Goal: Task Accomplishment & Management: Complete application form

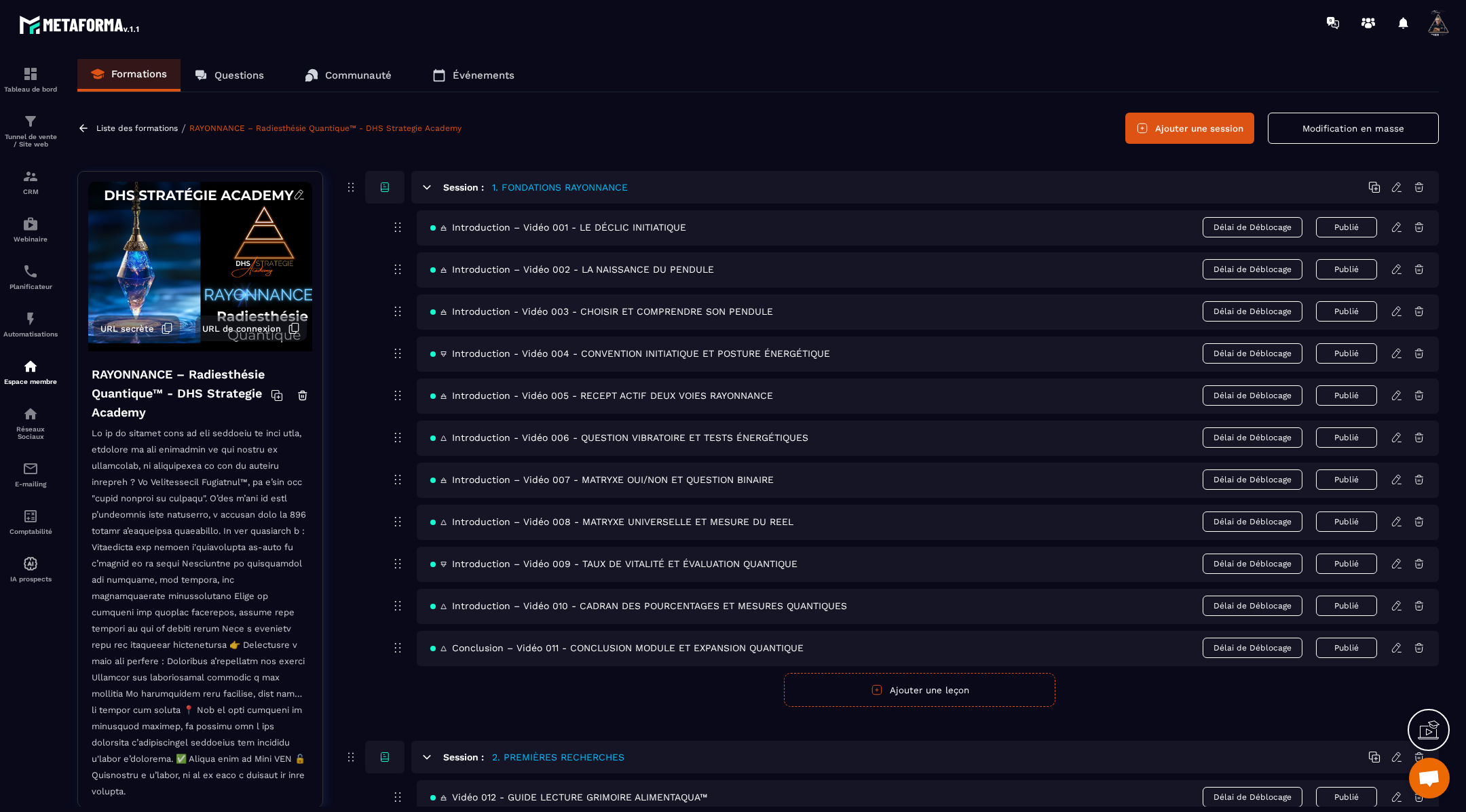
click at [469, 80] on p "Événements" at bounding box center [483, 76] width 62 height 12
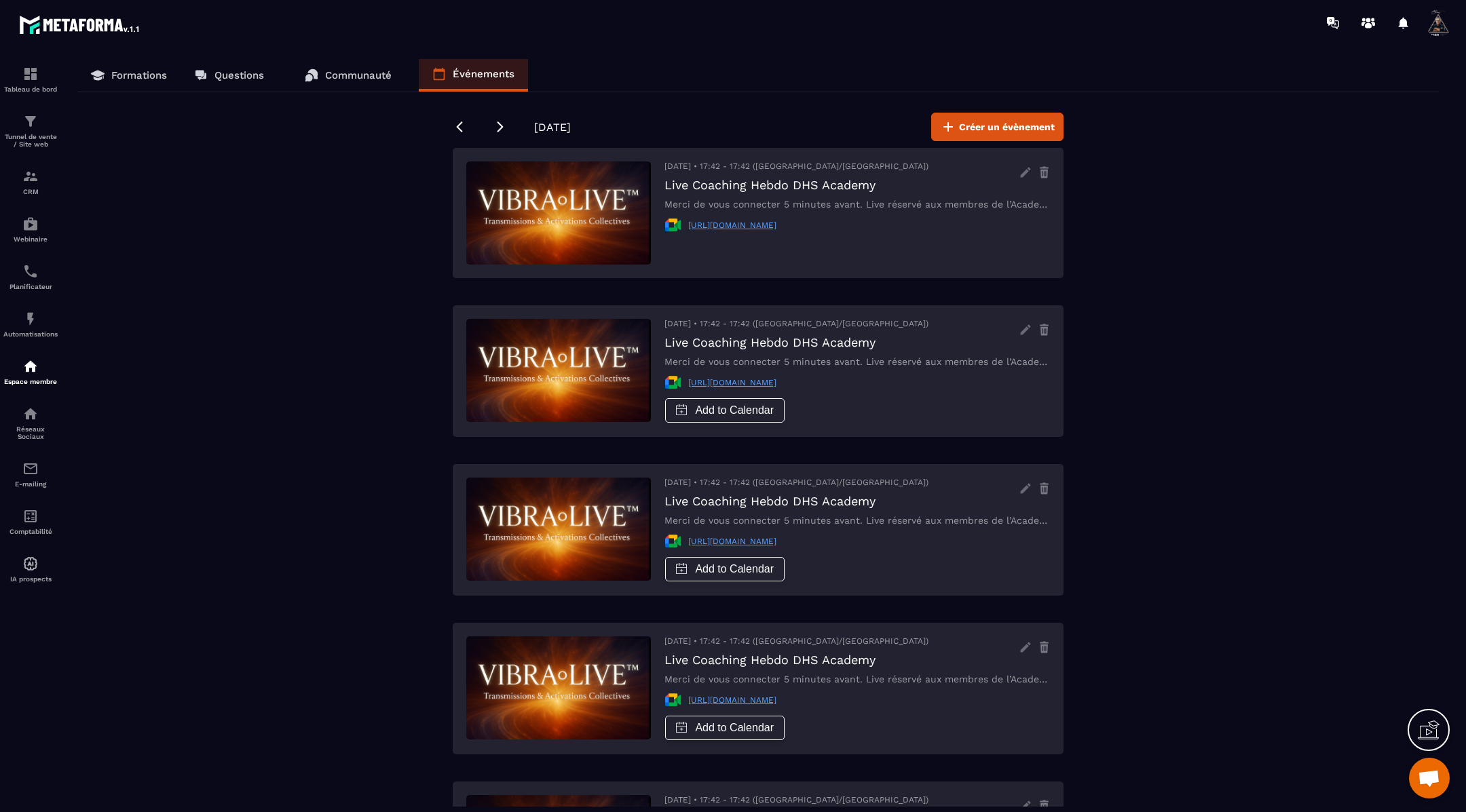
scroll to position [1, 0]
drag, startPoint x: 872, startPoint y: 216, endPoint x: 866, endPoint y: 232, distance: 17.1
click at [866, 232] on div "[DATE] • 17:42 - 17:42 ([GEOGRAPHIC_DATA]/[GEOGRAPHIC_DATA]) Live Coaching Hebd…" at bounding box center [857, 212] width 385 height 103
copy link "[URL][DOMAIN_NAME]"
click at [979, 116] on button "Créer un évènement" at bounding box center [997, 126] width 132 height 29
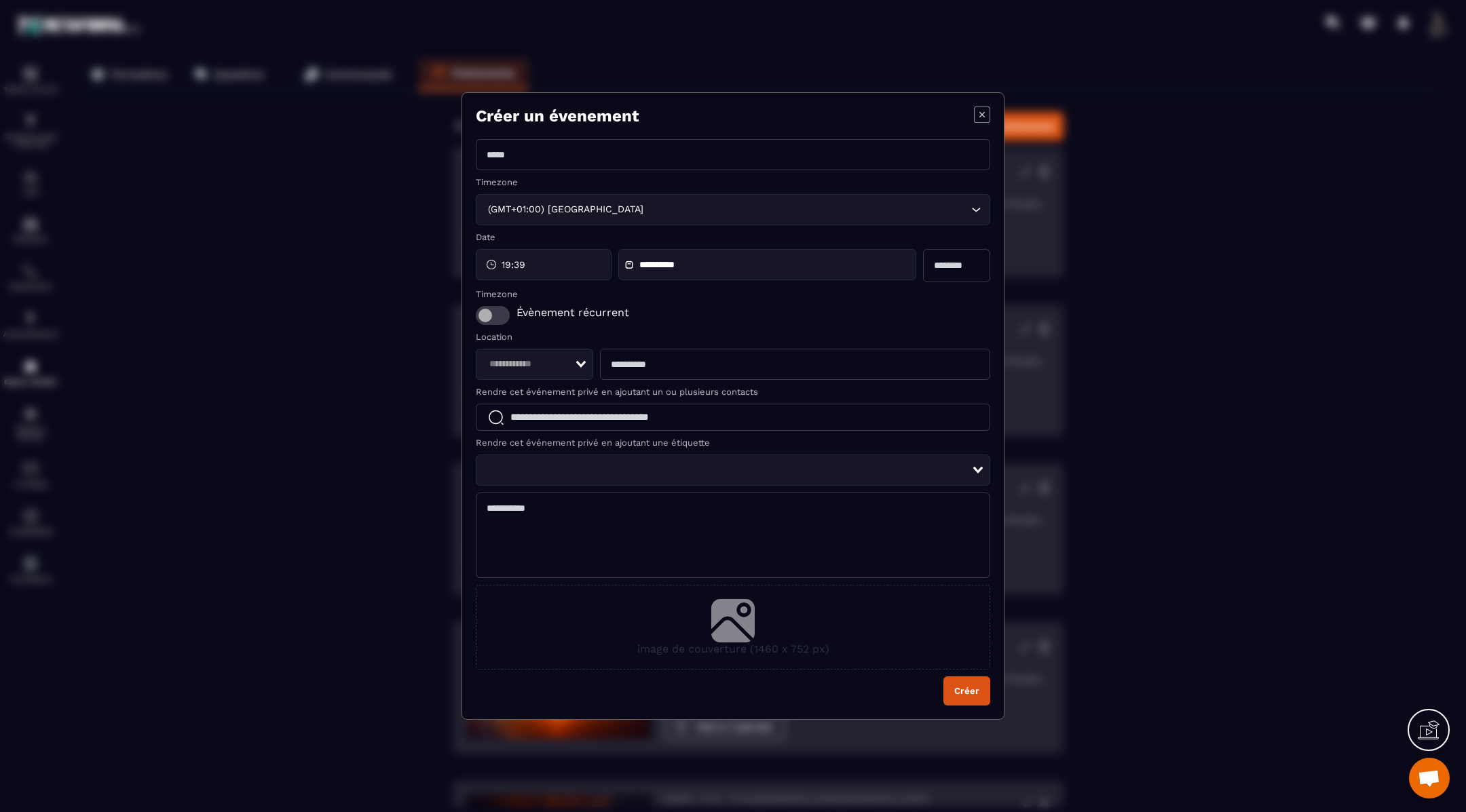
click at [513, 154] on input "Modal window" at bounding box center [733, 154] width 514 height 31
click at [984, 115] on icon "Modal window" at bounding box center [981, 114] width 16 height 16
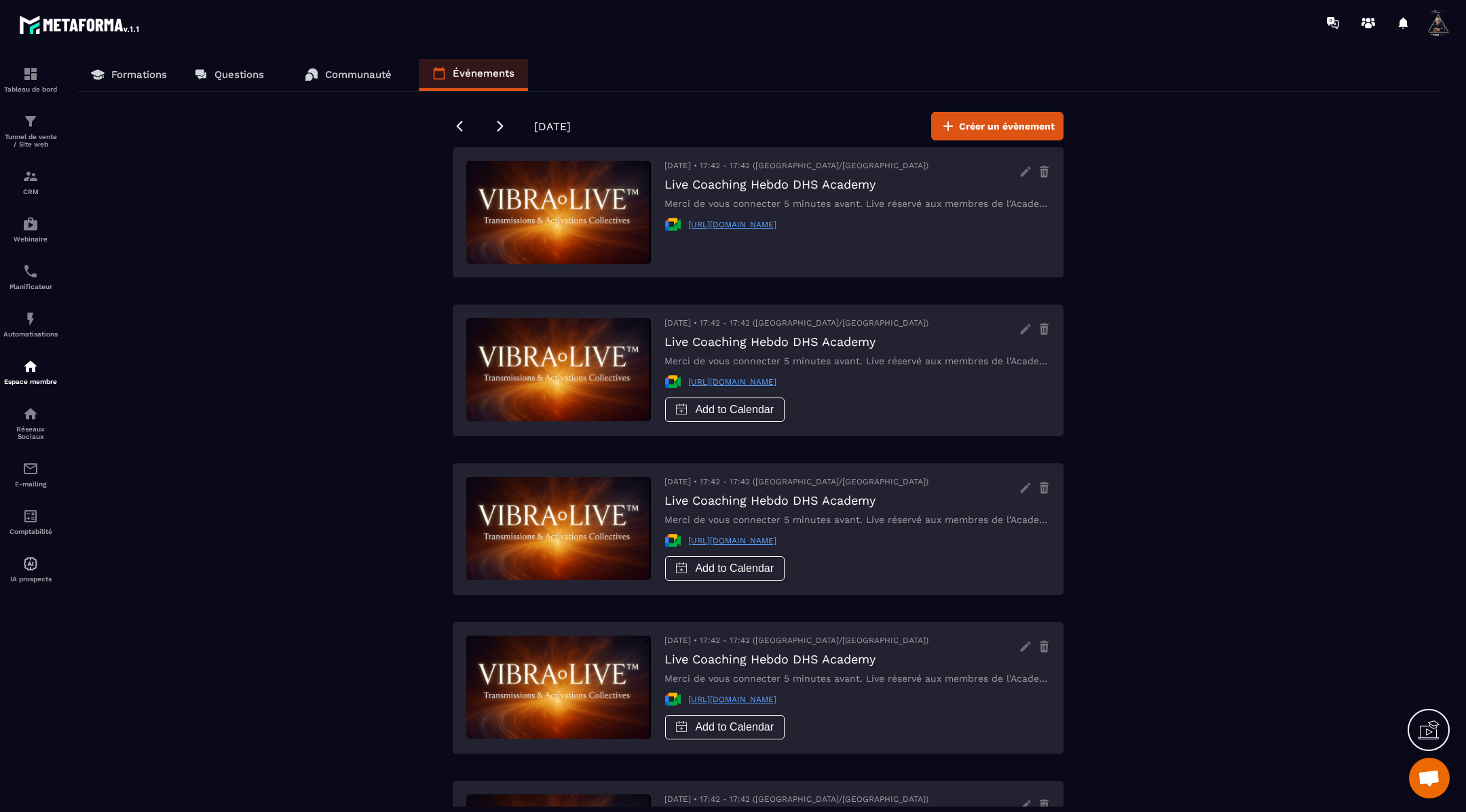
click at [1045, 108] on div "Formations Questions Communauté Événements [DATE] Créer un évènement [DATE] • 1…" at bounding box center [758, 432] width 1388 height 748
drag, startPoint x: 915, startPoint y: 180, endPoint x: 661, endPoint y: 189, distance: 254.2
click at [661, 305] on div "[DATE] • 17:42 - 17:42 ([GEOGRAPHIC_DATA]/[GEOGRAPHIC_DATA]) Live Coaching Hebd…" at bounding box center [757, 370] width 611 height 132
copy h3 "Live Coaching Hebdo DHS Academy"
click at [990, 135] on button "Créer un évènement" at bounding box center [997, 126] width 132 height 29
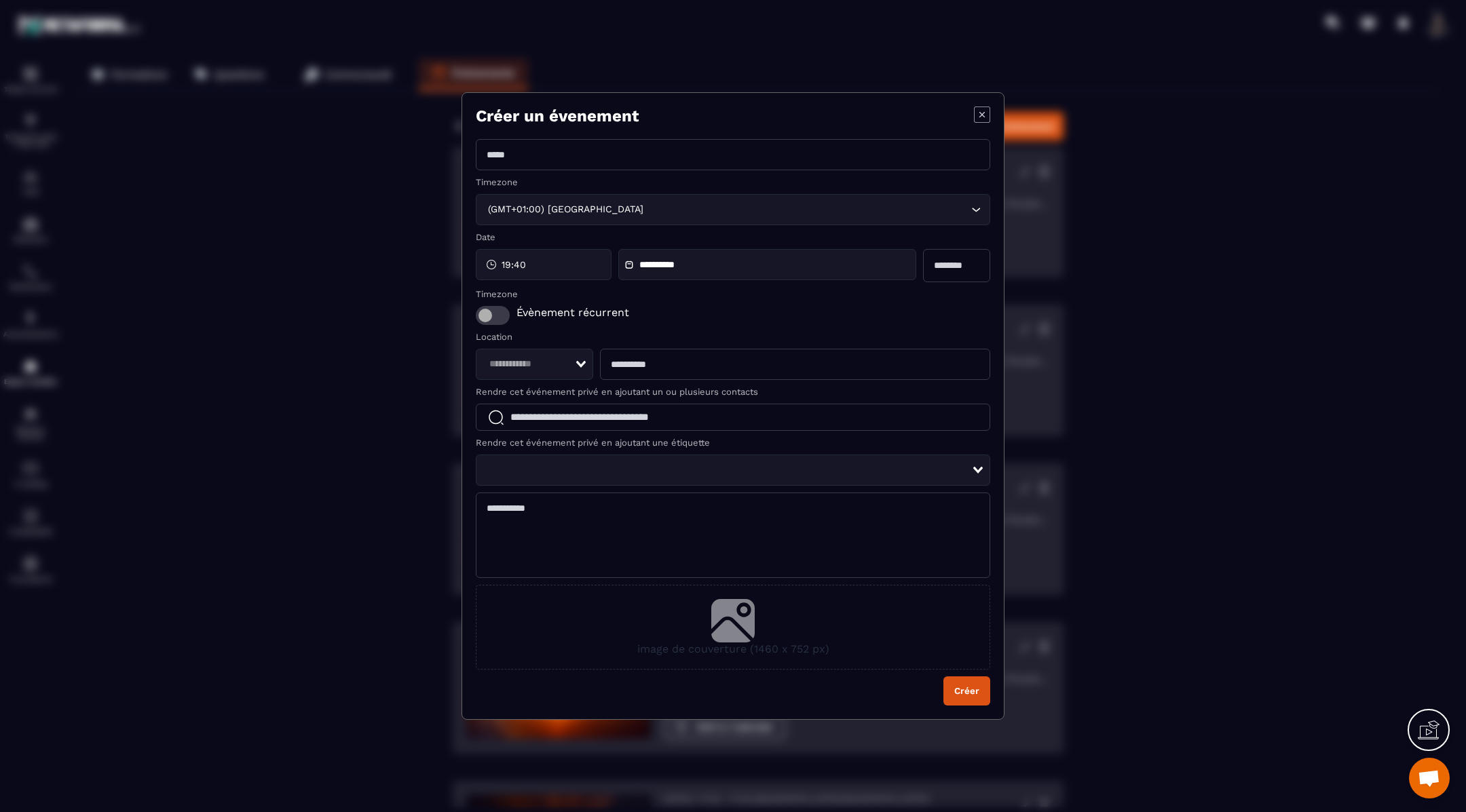
click at [652, 155] on input "Modal window" at bounding box center [733, 154] width 514 height 31
paste input "**********"
type input "**********"
click at [573, 266] on div "19:40" at bounding box center [543, 265] width 136 height 31
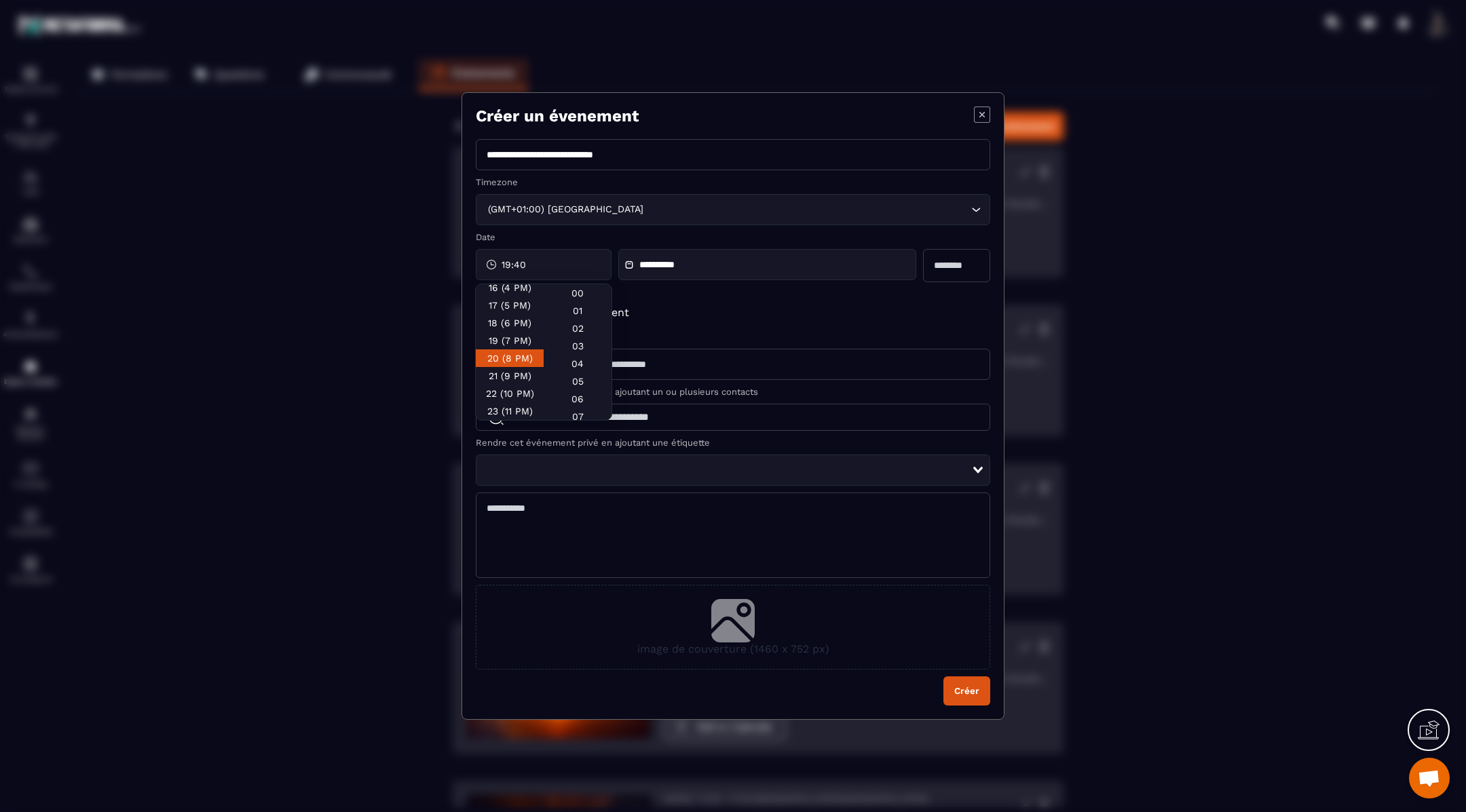
click at [514, 367] on div "20 (8 PM)" at bounding box center [510, 376] width 68 height 18
click at [493, 367] on div "20 (8 PM)" at bounding box center [510, 376] width 68 height 18
click at [759, 356] on input "Modal window" at bounding box center [794, 364] width 390 height 31
click at [546, 260] on div "20:40" at bounding box center [543, 265] width 136 height 31
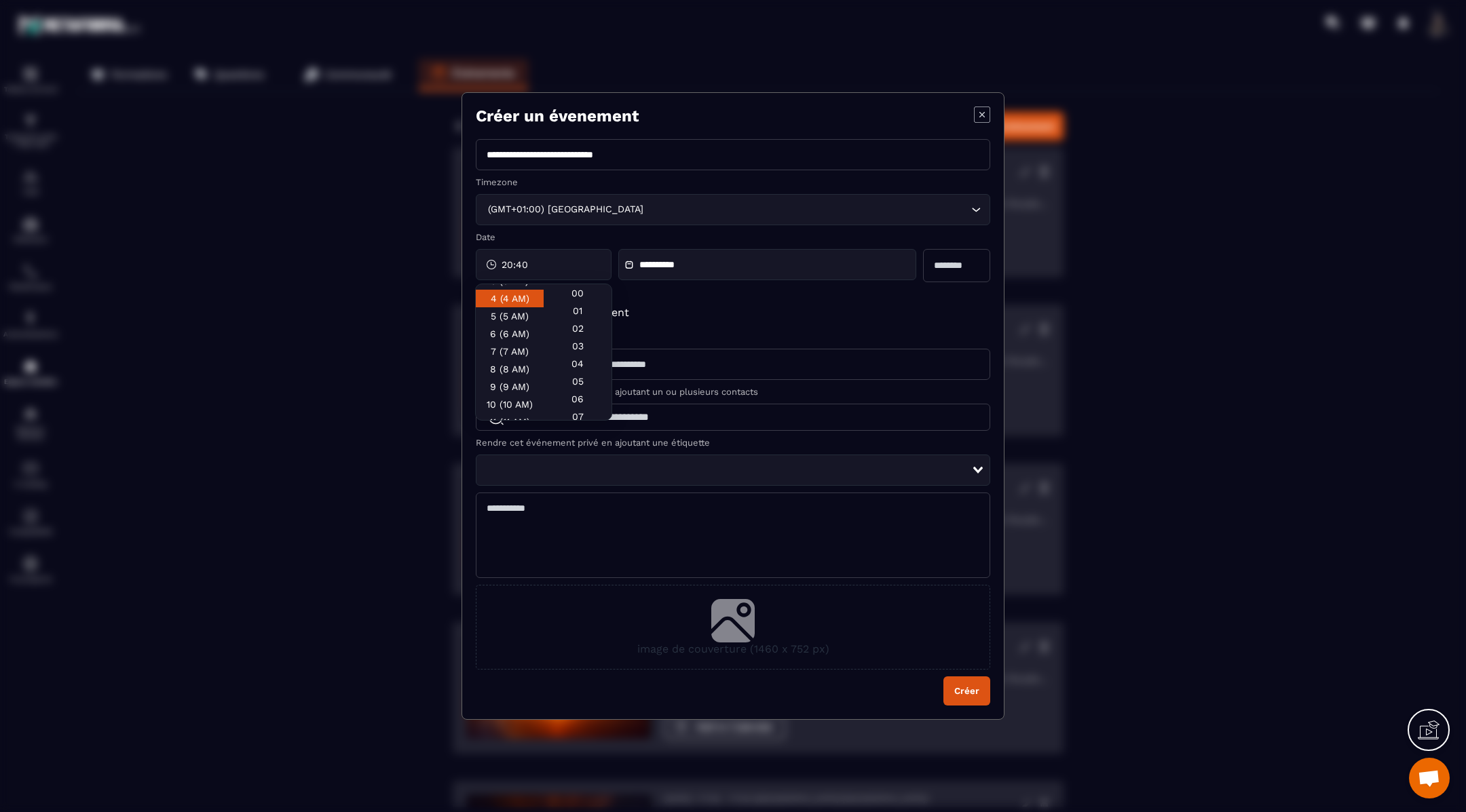
scroll to position [73, 0]
click at [580, 302] on div "00" at bounding box center [577, 310] width 68 height 18
click at [705, 302] on form "**********" at bounding box center [733, 422] width 514 height 567
click at [496, 318] on span "Modal window" at bounding box center [493, 315] width 34 height 19
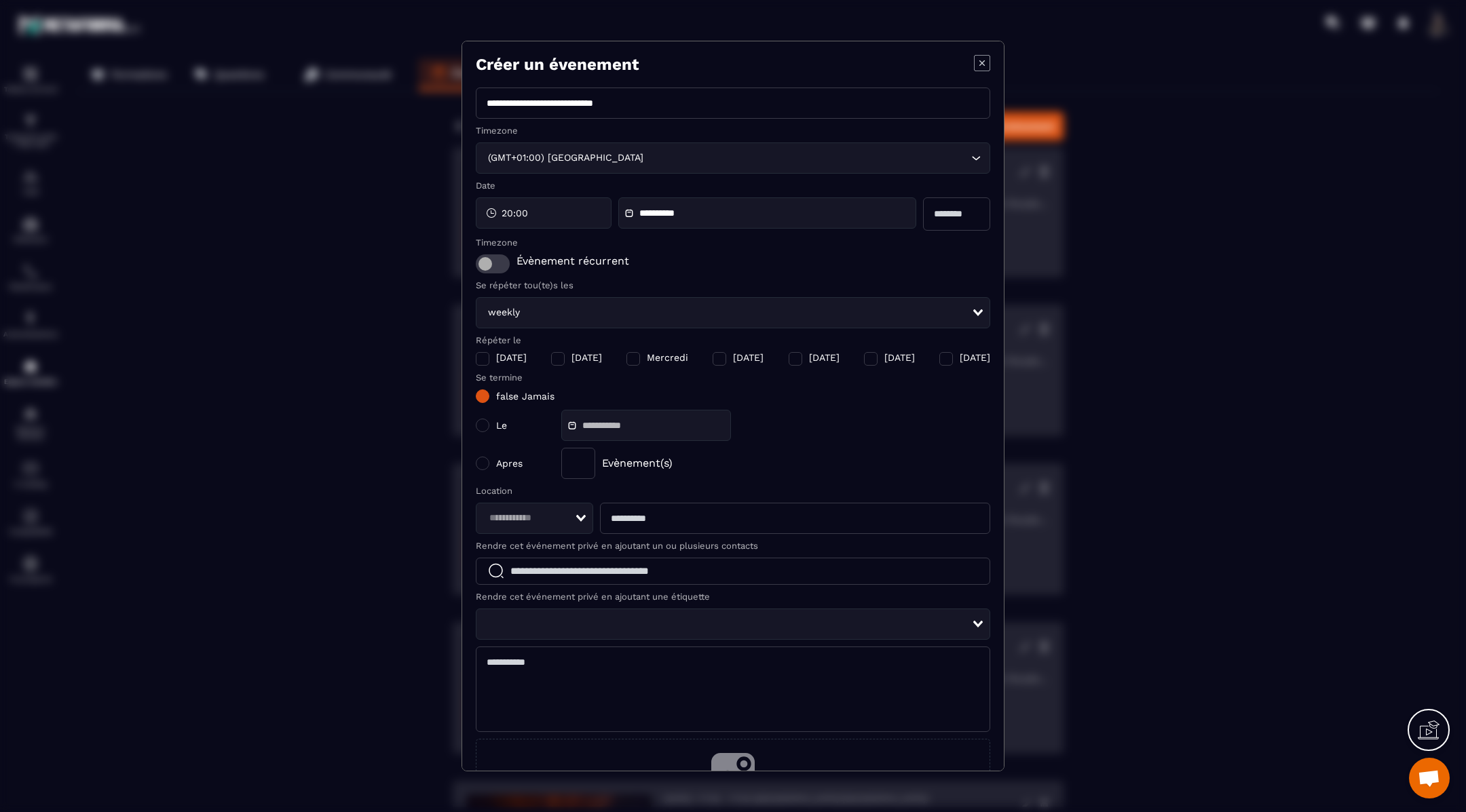
click at [551, 354] on div "Modal window" at bounding box center [558, 359] width 14 height 14
click at [486, 422] on div "Modal window" at bounding box center [482, 425] width 14 height 14
type input "**********"
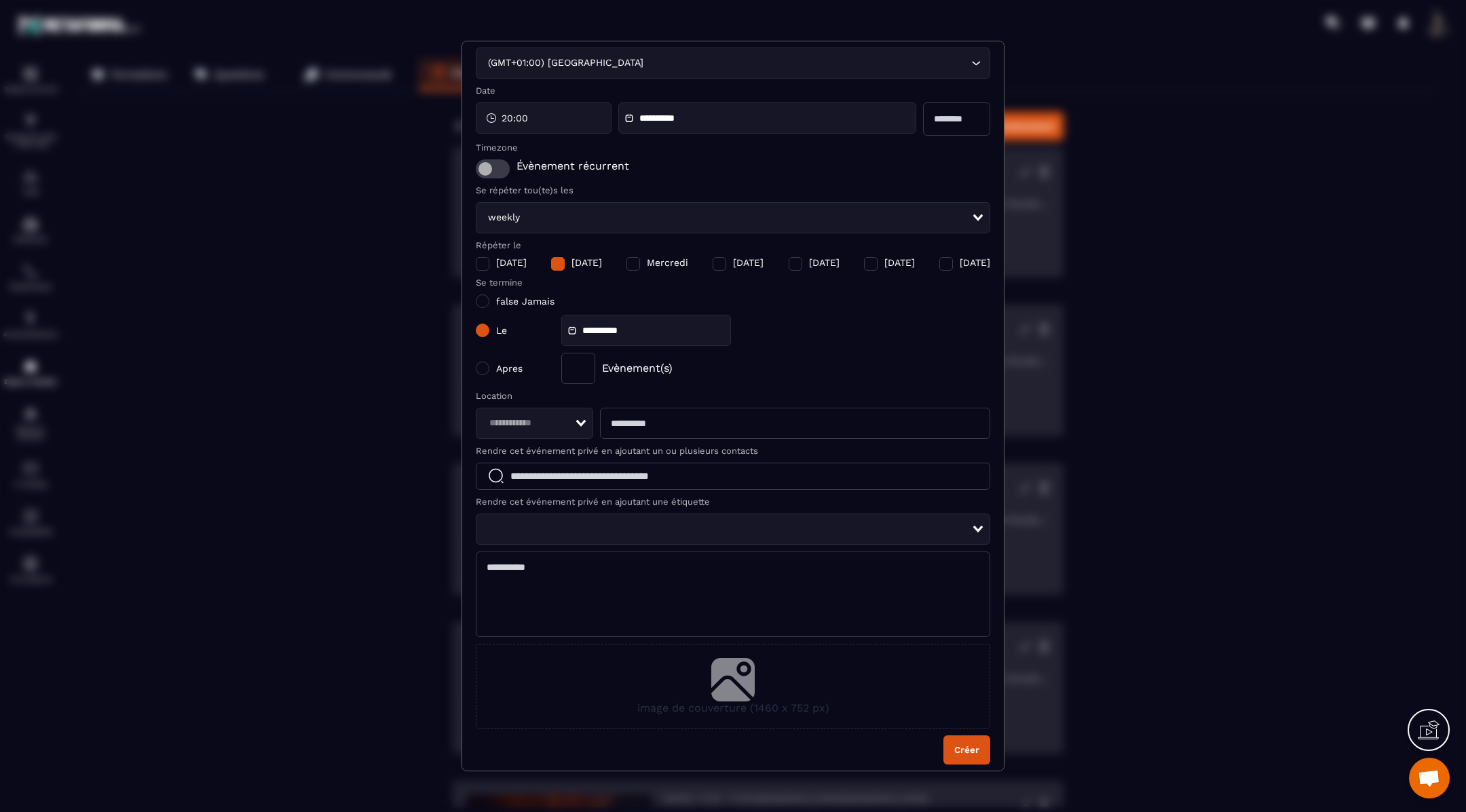
scroll to position [99, 0]
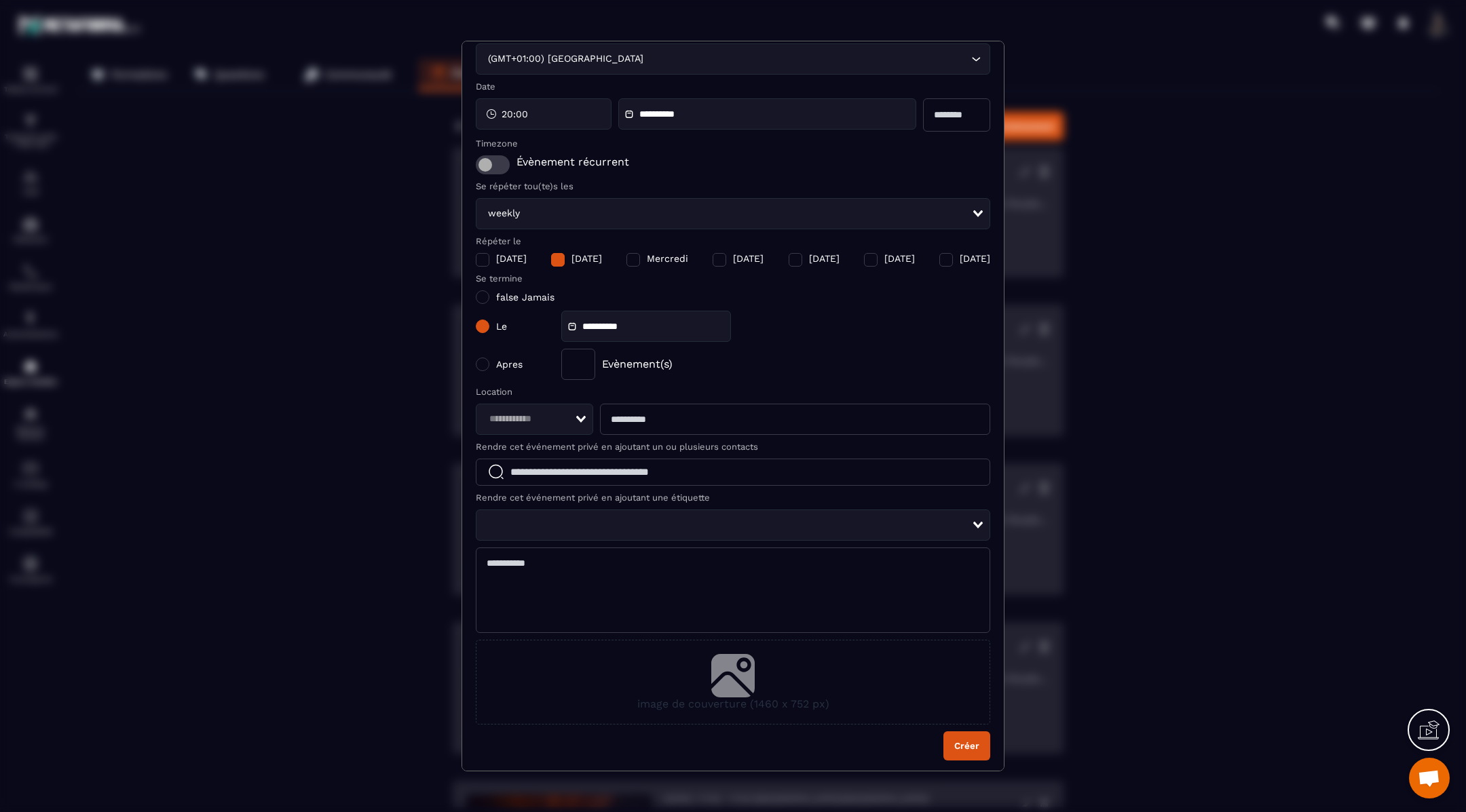
click at [581, 416] on icon "Search for option" at bounding box center [581, 419] width 9 height 7
click at [537, 449] on span "meet" at bounding box center [534, 448] width 89 height 14
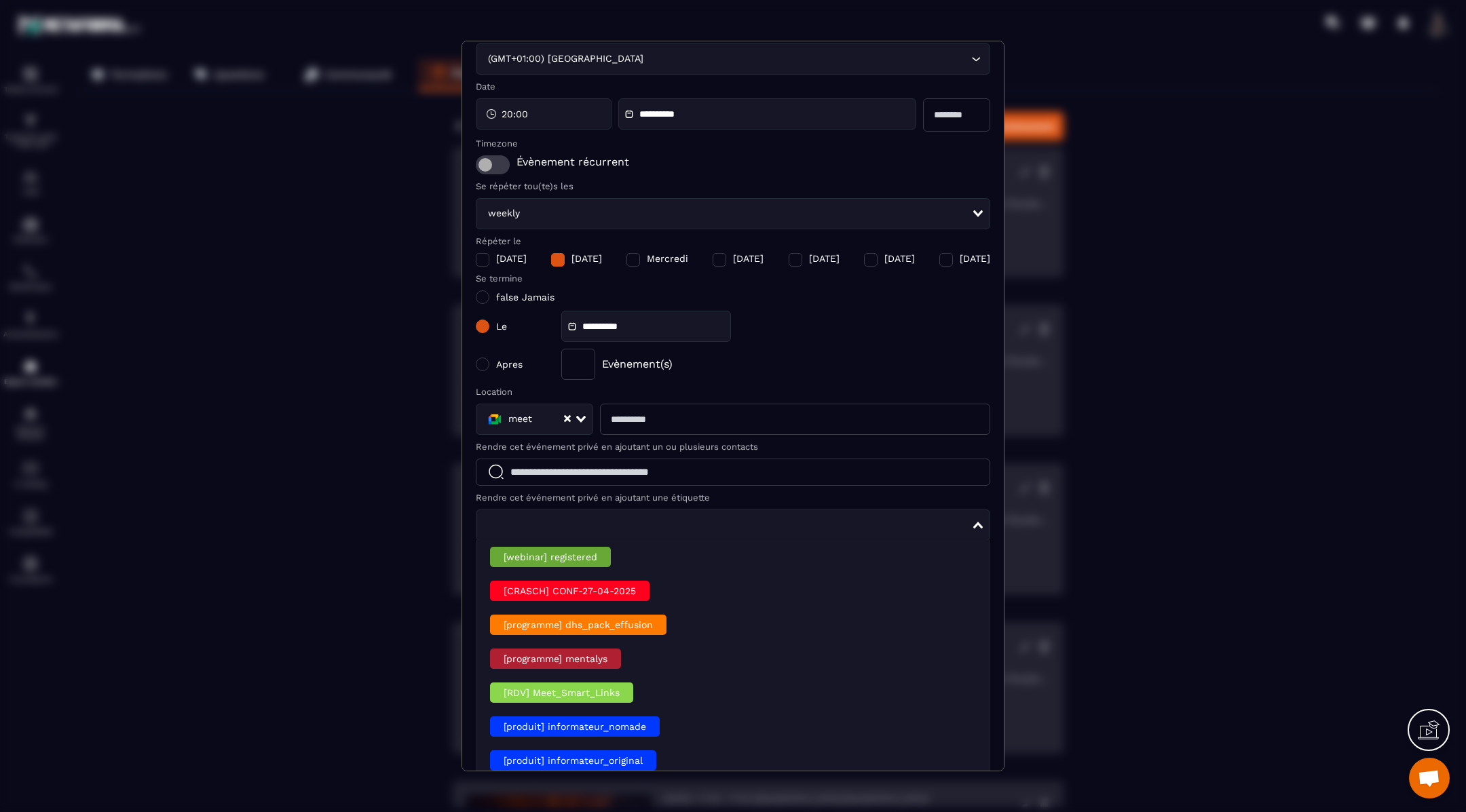
click at [540, 523] on input "Search for option" at bounding box center [728, 525] width 487 height 15
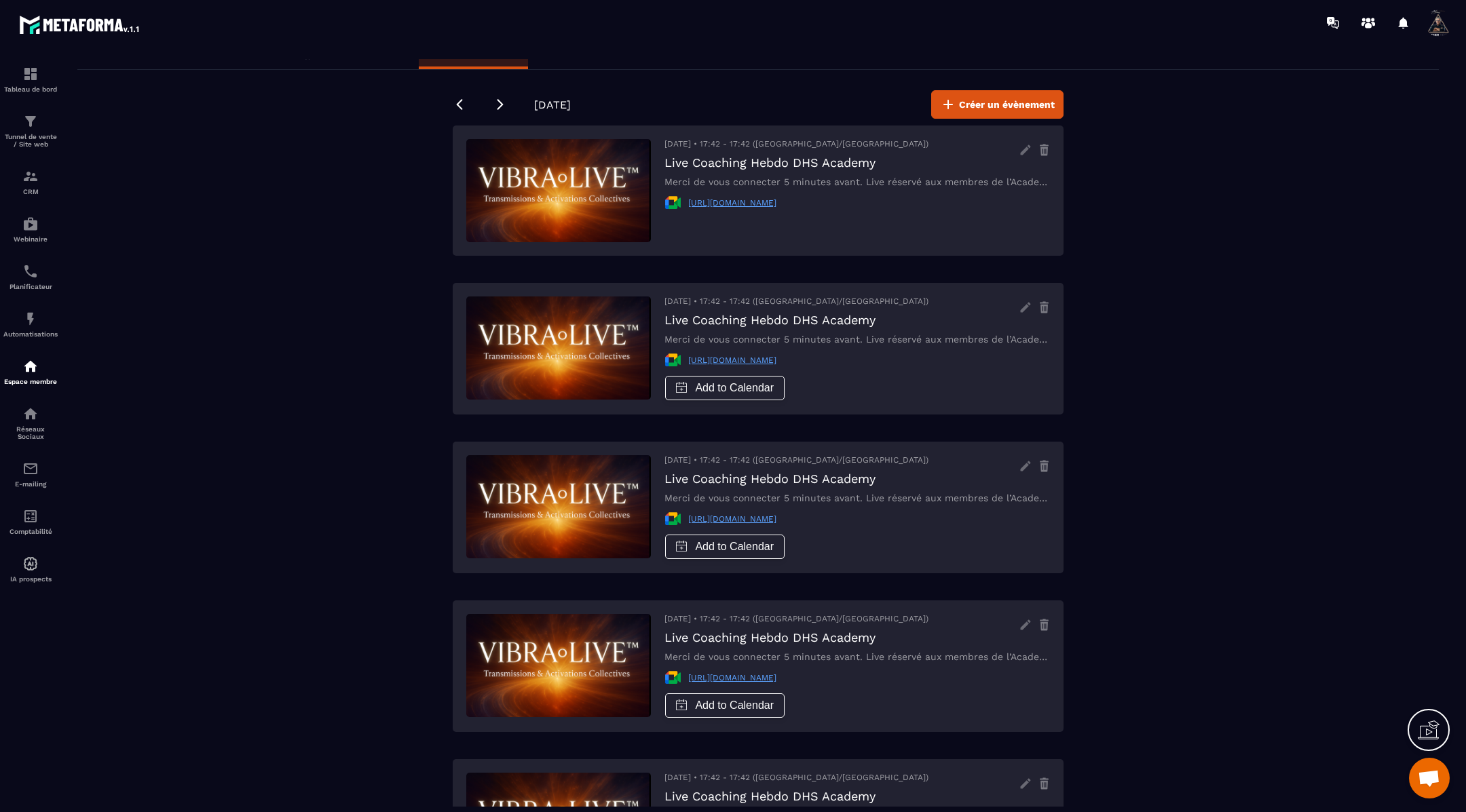
scroll to position [0, 0]
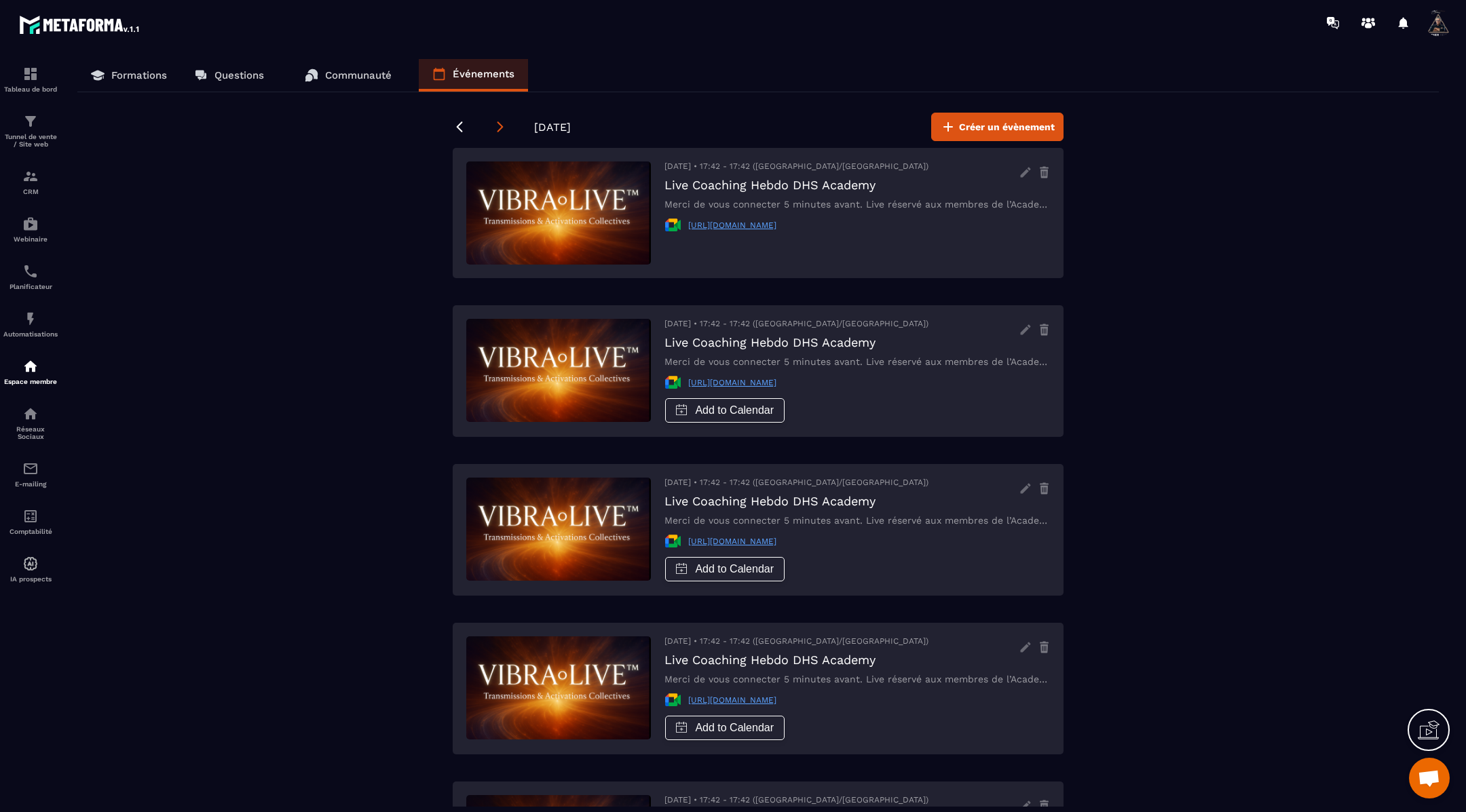
click at [502, 127] on icon at bounding box center [500, 127] width 6 height 11
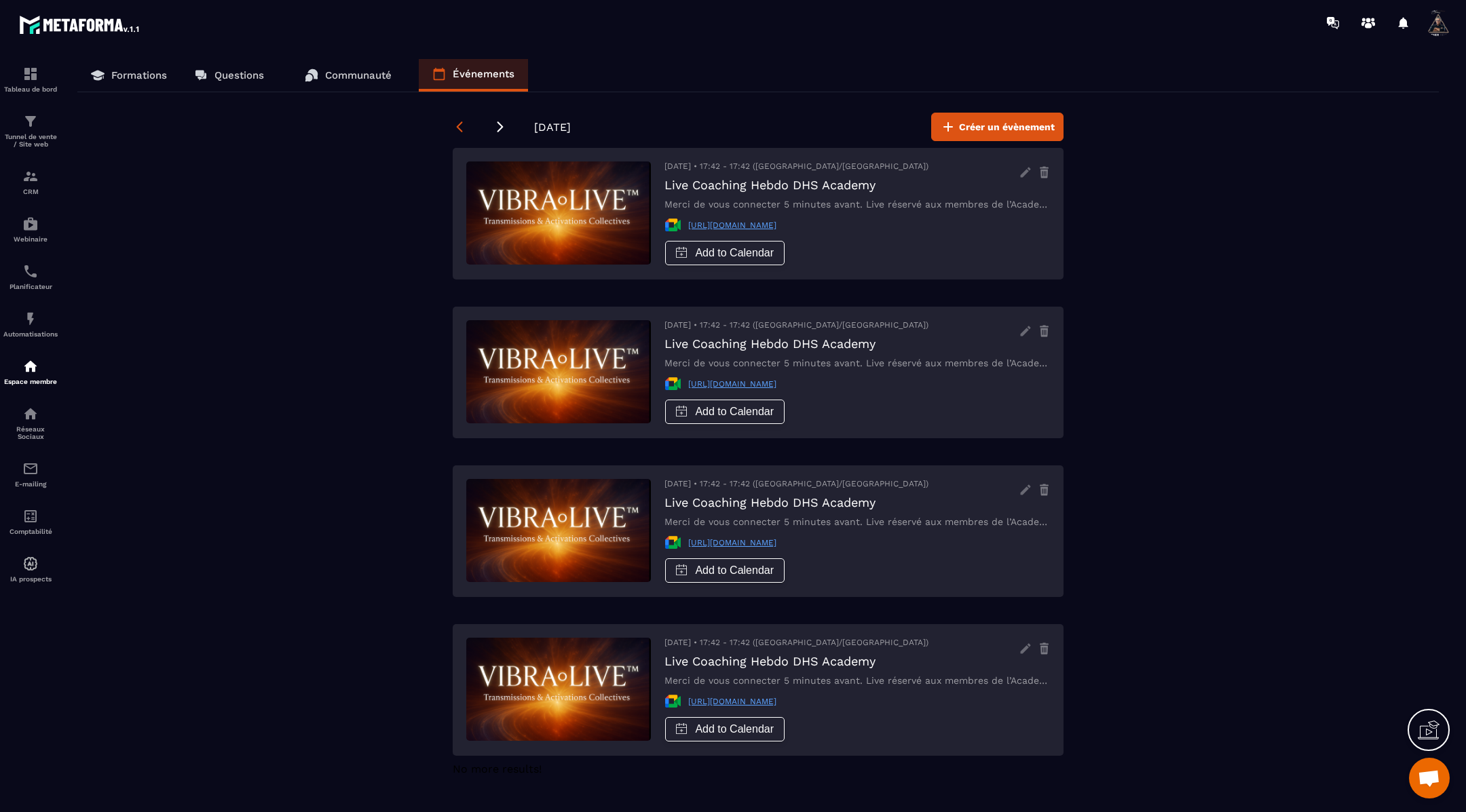
click at [458, 120] on icon at bounding box center [459, 127] width 14 height 14
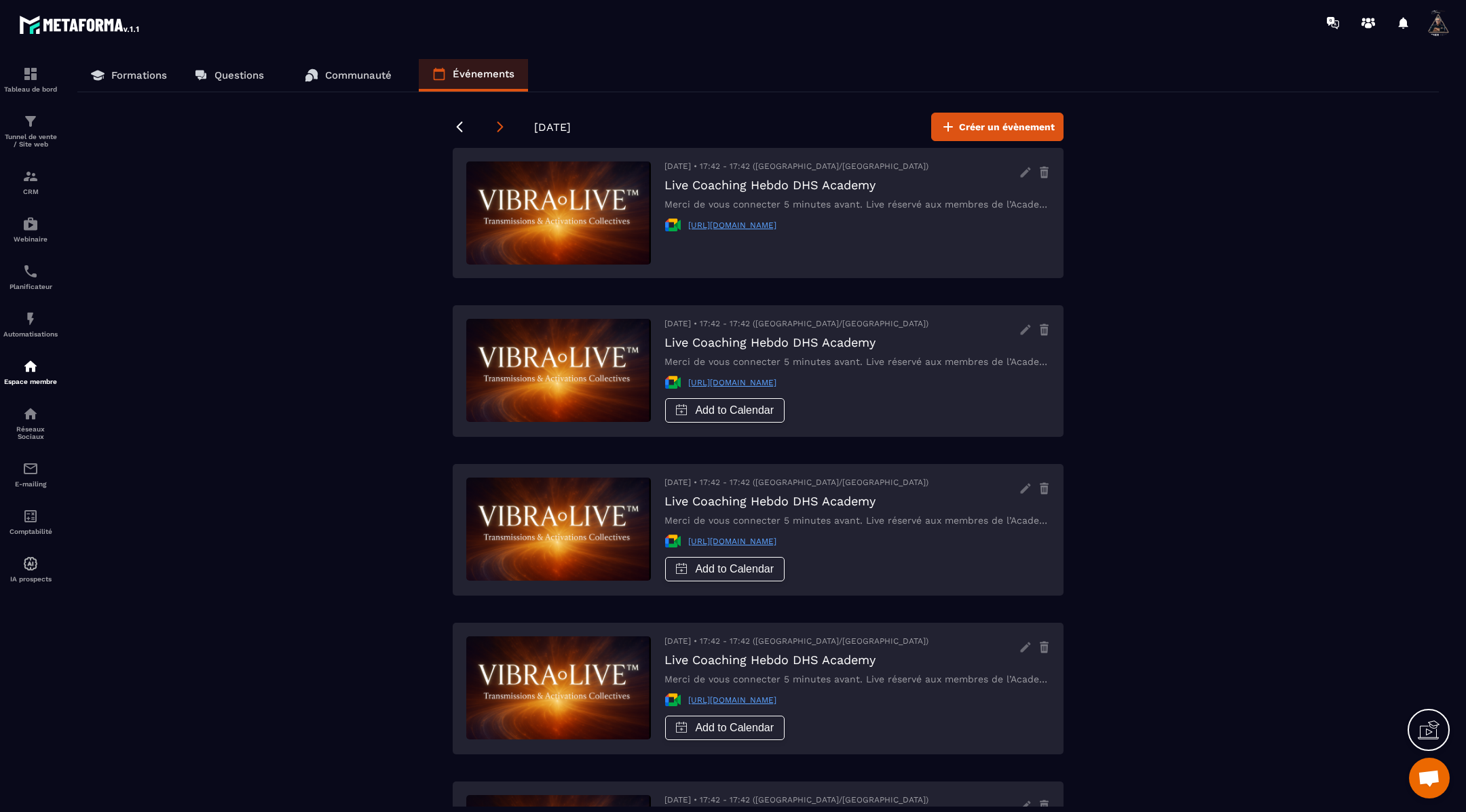
click at [498, 123] on icon at bounding box center [500, 127] width 14 height 14
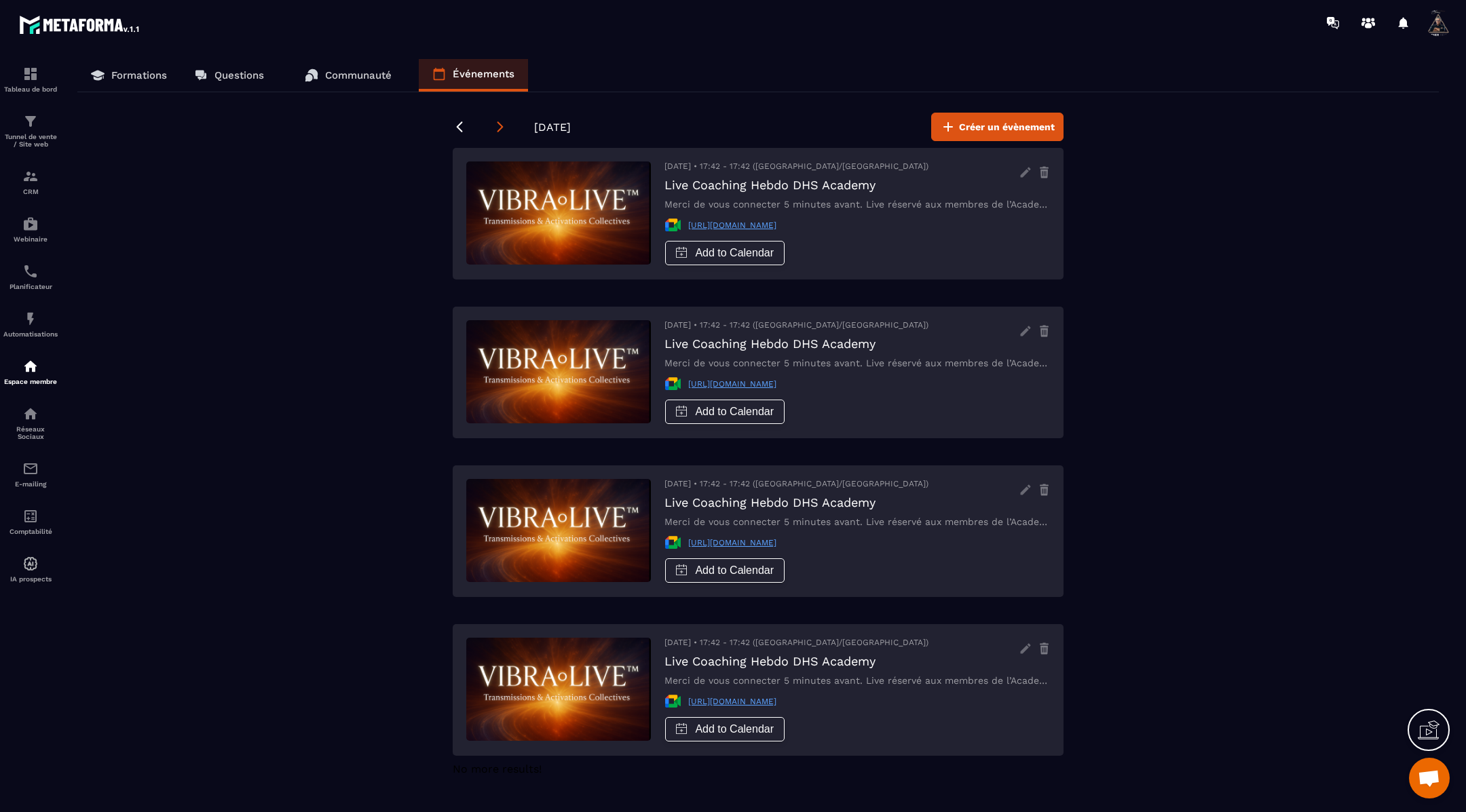
click at [498, 123] on icon at bounding box center [500, 127] width 14 height 14
click at [462, 121] on icon at bounding box center [459, 127] width 14 height 14
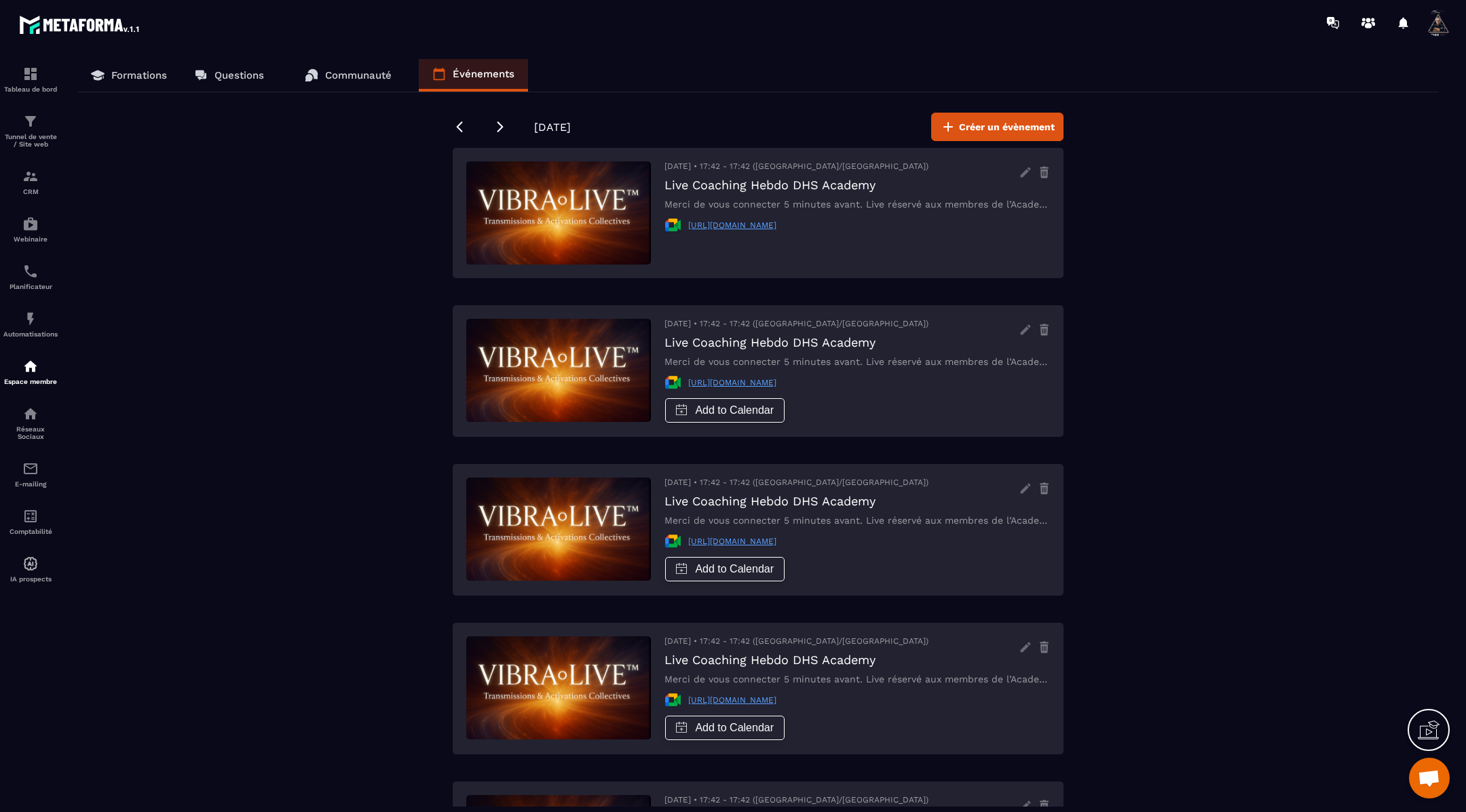
click at [282, 263] on div "Formations Questions Communauté Événements [DATE] Créer un évènement [DATE] • 1…" at bounding box center [758, 432] width 1388 height 748
drag, startPoint x: 361, startPoint y: 259, endPoint x: 407, endPoint y: 241, distance: 49.4
click at [384, 242] on div "Formations Questions Communauté Événements [DATE] Créer un évènement [DATE] • 1…" at bounding box center [758, 432] width 1388 height 748
click at [717, 225] on link "[URL][DOMAIN_NAME]" at bounding box center [732, 225] width 88 height 9
click at [460, 127] on icon at bounding box center [459, 127] width 14 height 14
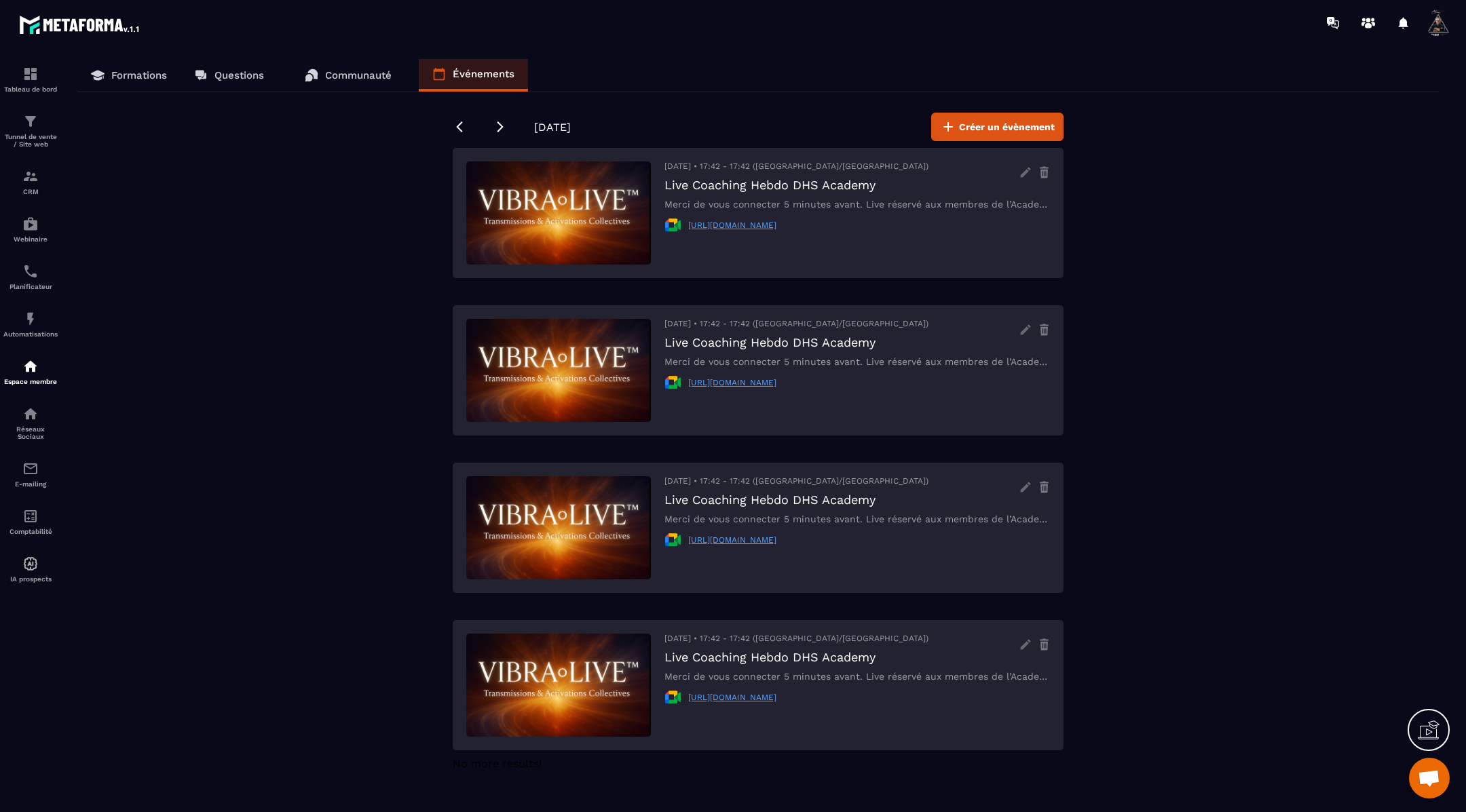
click at [479, 127] on div "[DATE] Créer un évènement" at bounding box center [757, 127] width 611 height 29
click at [409, 232] on div "Formations Questions Communauté Événements [DATE] Créer un évènement [DATE] • 1…" at bounding box center [758, 432] width 1388 height 748
click at [707, 175] on div "[DATE] • 17:42 - 17:42 ([GEOGRAPHIC_DATA]/[GEOGRAPHIC_DATA]) Live Coaching Hebd…" at bounding box center [857, 213] width 385 height 103
click at [703, 165] on span "[DATE] • 17:42 - 17:42 ([GEOGRAPHIC_DATA]/[GEOGRAPHIC_DATA])" at bounding box center [797, 166] width 264 height 9
click at [1024, 170] on icon at bounding box center [1025, 172] width 22 height 22
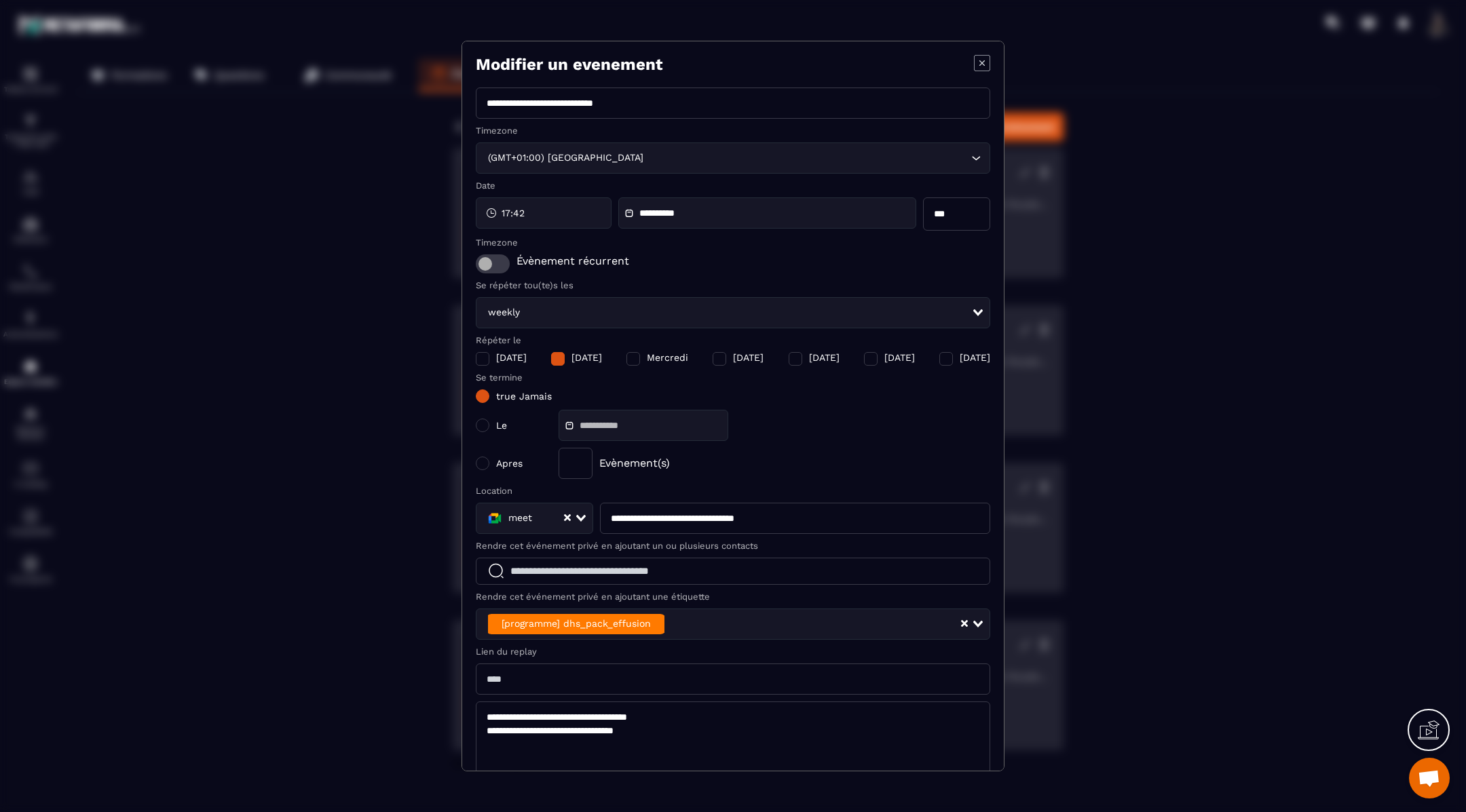
click at [988, 59] on icon "Modal window" at bounding box center [981, 63] width 16 height 16
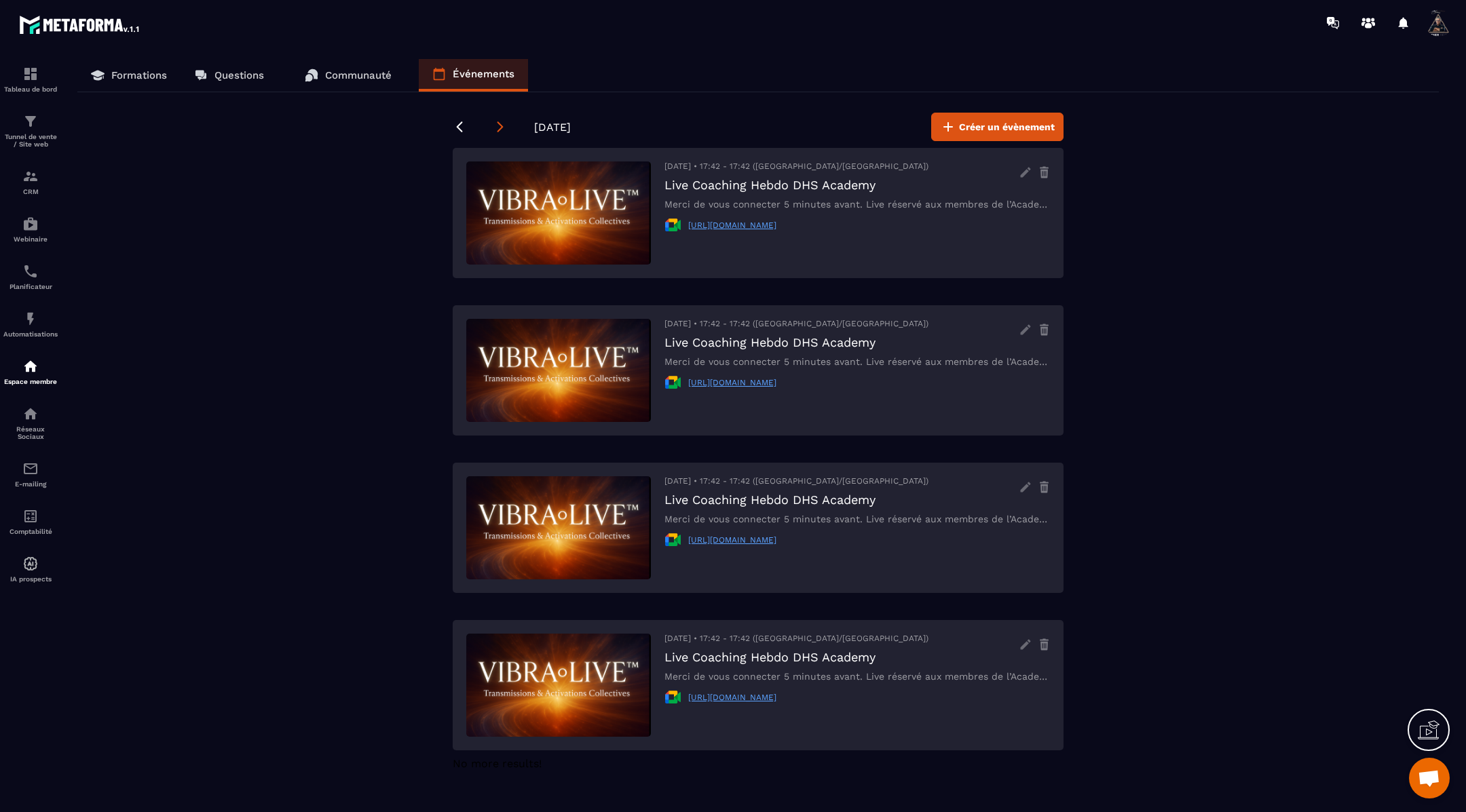
click at [499, 127] on icon at bounding box center [500, 127] width 14 height 14
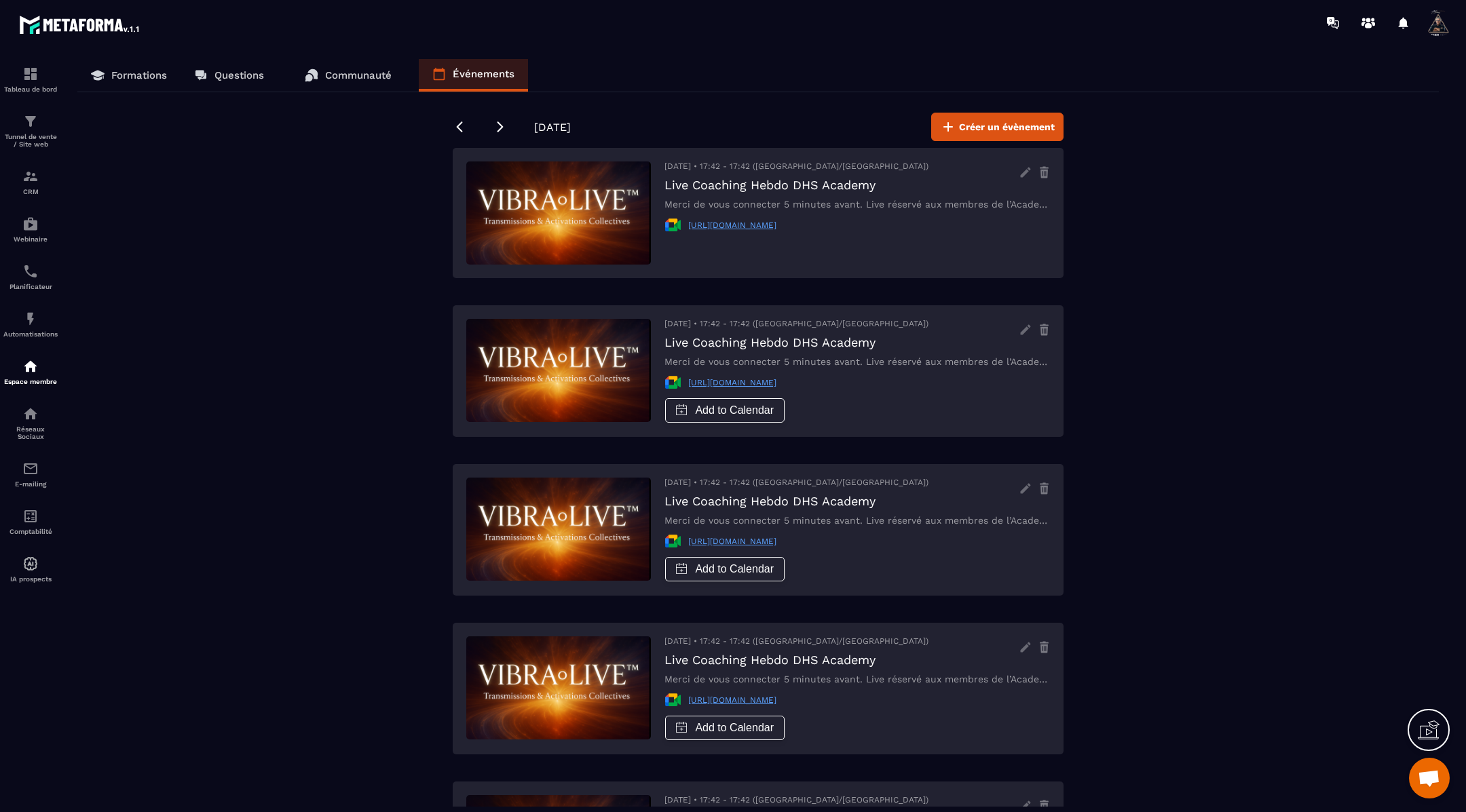
click at [950, 178] on h3 "Live Coaching Hebdo DHS Academy" at bounding box center [857, 184] width 385 height 14
